Goal: Information Seeking & Learning: Learn about a topic

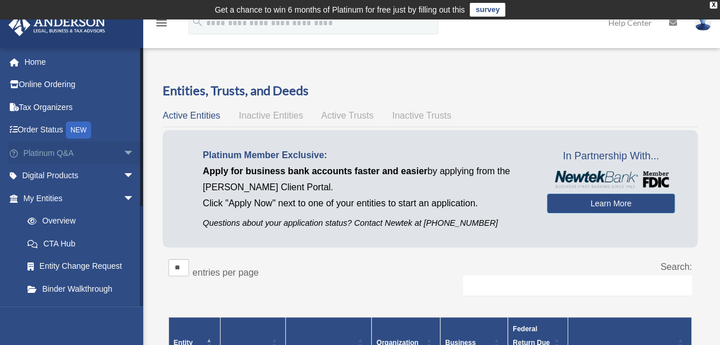
click at [77, 154] on link "Platinum Q&A arrow_drop_down" at bounding box center [80, 153] width 144 height 23
click at [123, 152] on span "arrow_drop_down" at bounding box center [134, 153] width 23 height 23
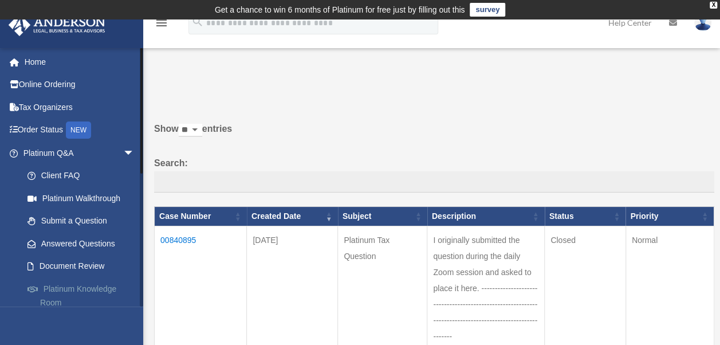
click at [61, 285] on link "Platinum Knowledge Room" at bounding box center [84, 295] width 136 height 37
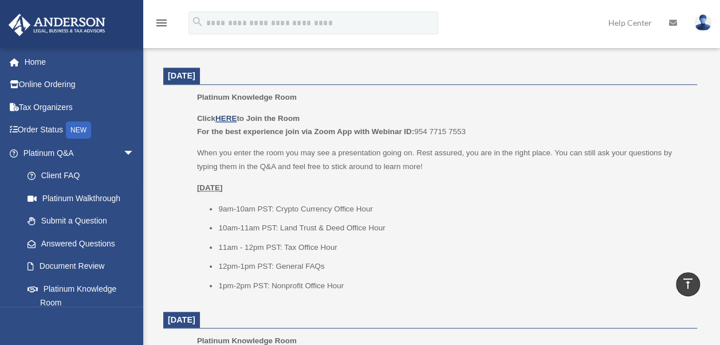
scroll to position [480, 0]
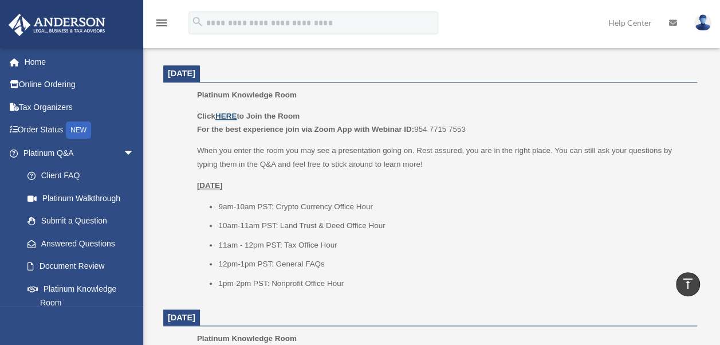
click at [228, 116] on u "HERE" at bounding box center [225, 116] width 21 height 9
